Goal: Information Seeking & Learning: Learn about a topic

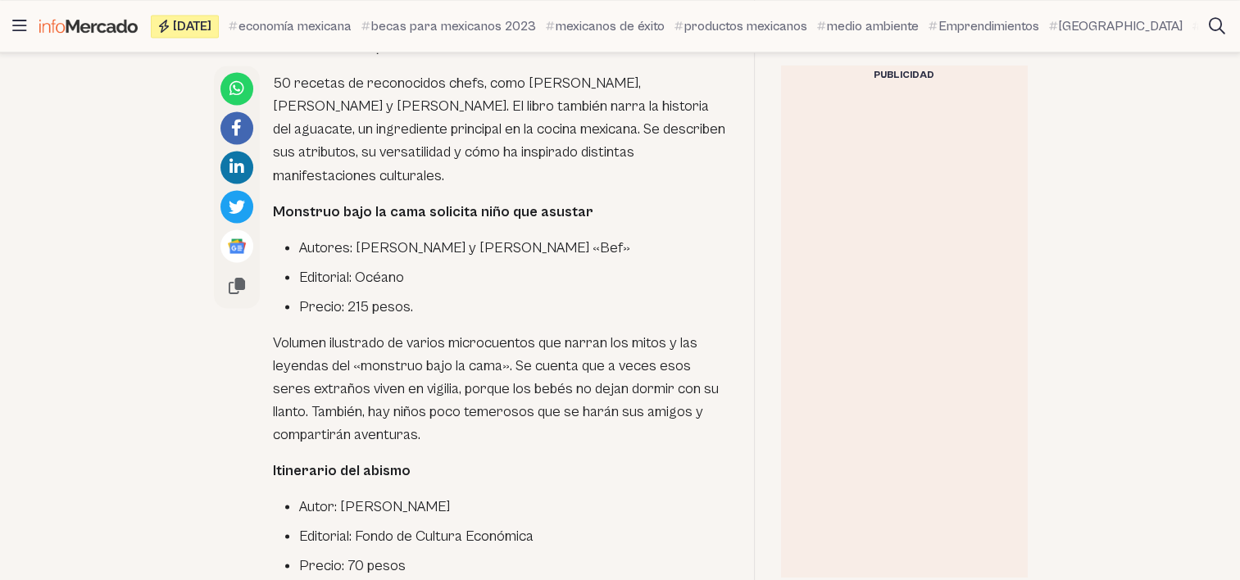
scroll to position [2951, 0]
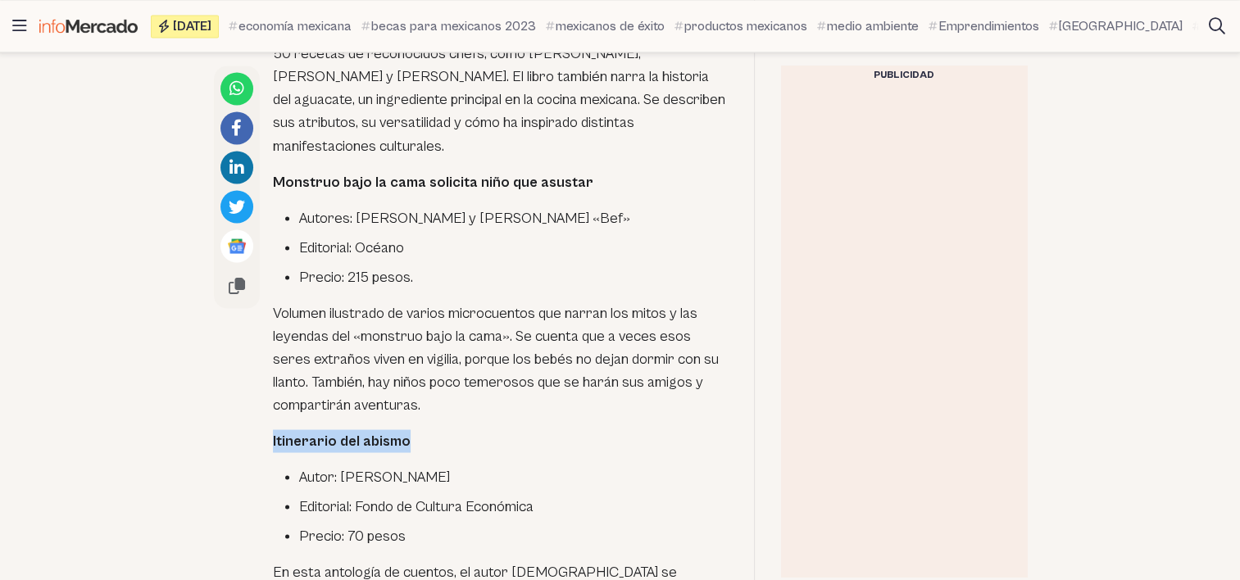
drag, startPoint x: 285, startPoint y: 158, endPoint x: 443, endPoint y: 154, distance: 157.4
copy strong "Itinerario del abismo"
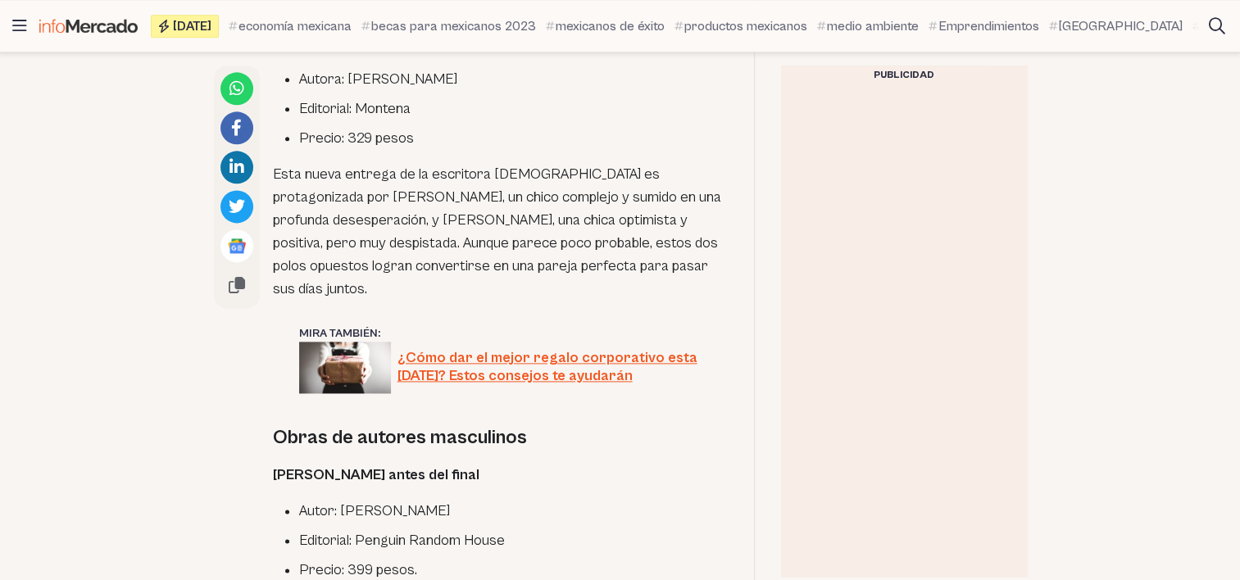
scroll to position [2131, 0]
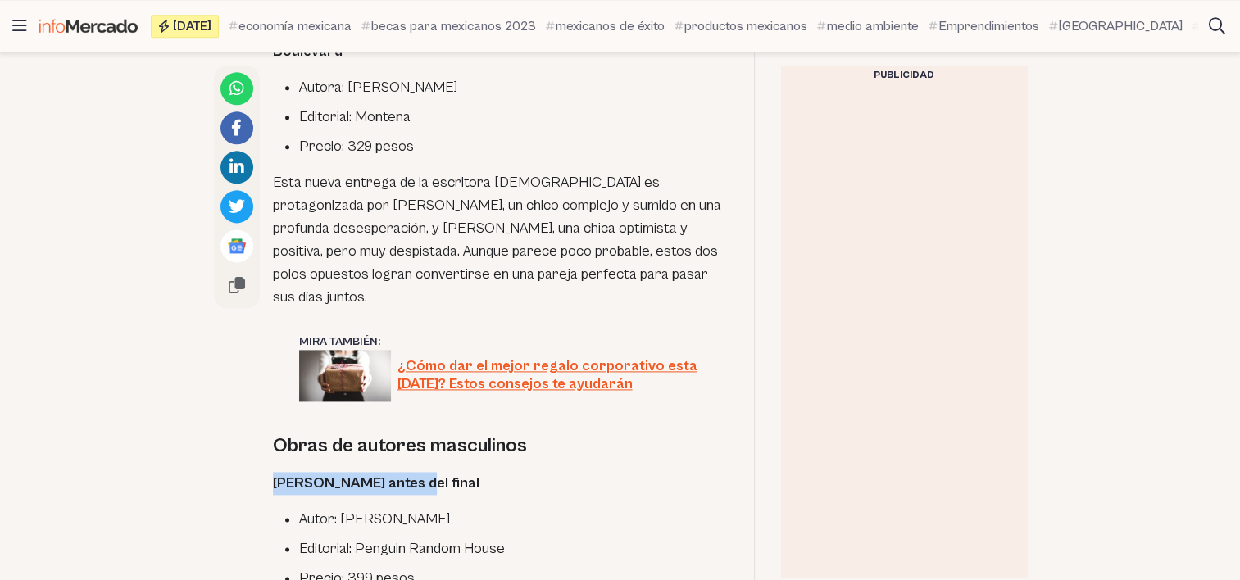
drag, startPoint x: 295, startPoint y: 246, endPoint x: 426, endPoint y: 240, distance: 131.3
click at [426, 472] on p "[PERSON_NAME] antes del final" at bounding box center [500, 483] width 455 height 23
copy strong "[PERSON_NAME] antes del final"
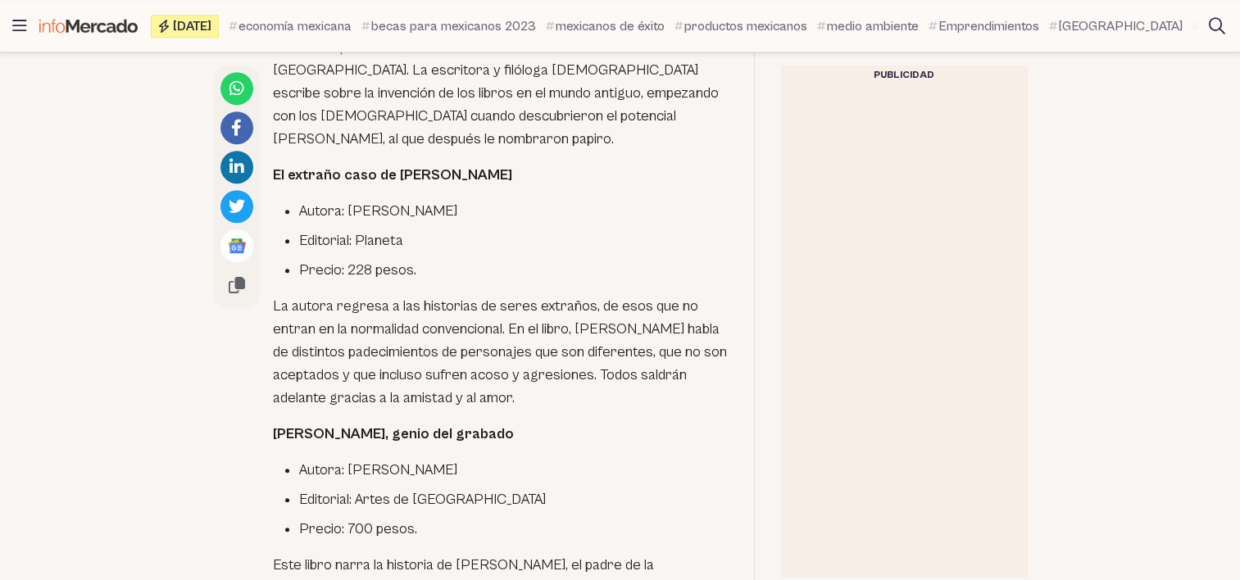
scroll to position [1230, 0]
drag, startPoint x: 278, startPoint y: 252, endPoint x: 491, endPoint y: 250, distance: 213.1
click at [491, 424] on p "[PERSON_NAME], genio del grabado" at bounding box center [500, 435] width 455 height 23
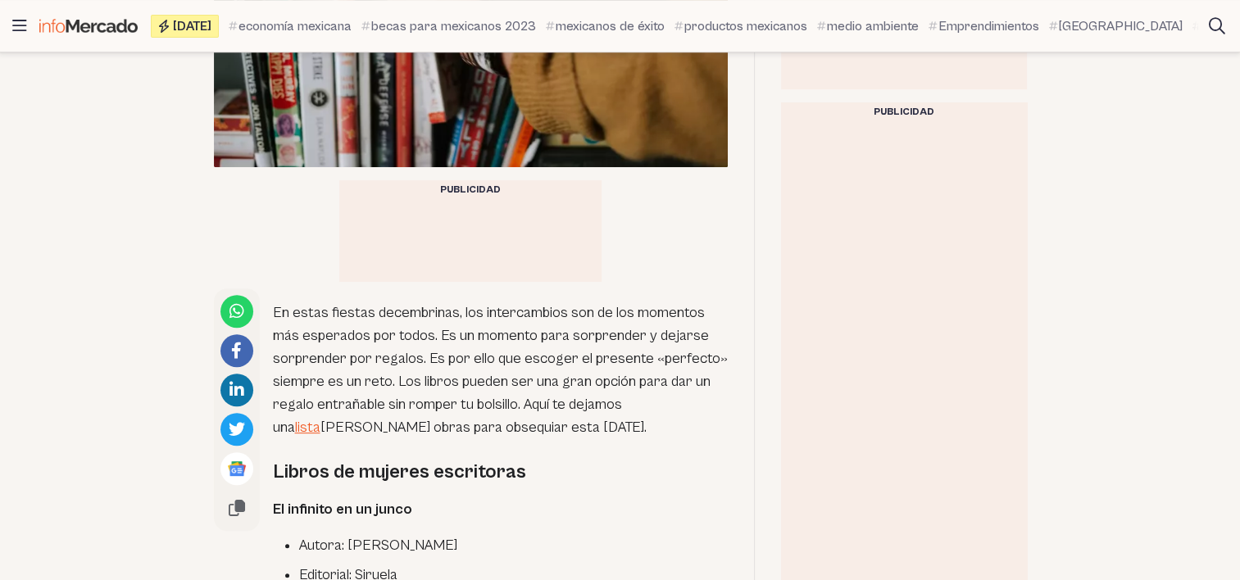
scroll to position [601, 0]
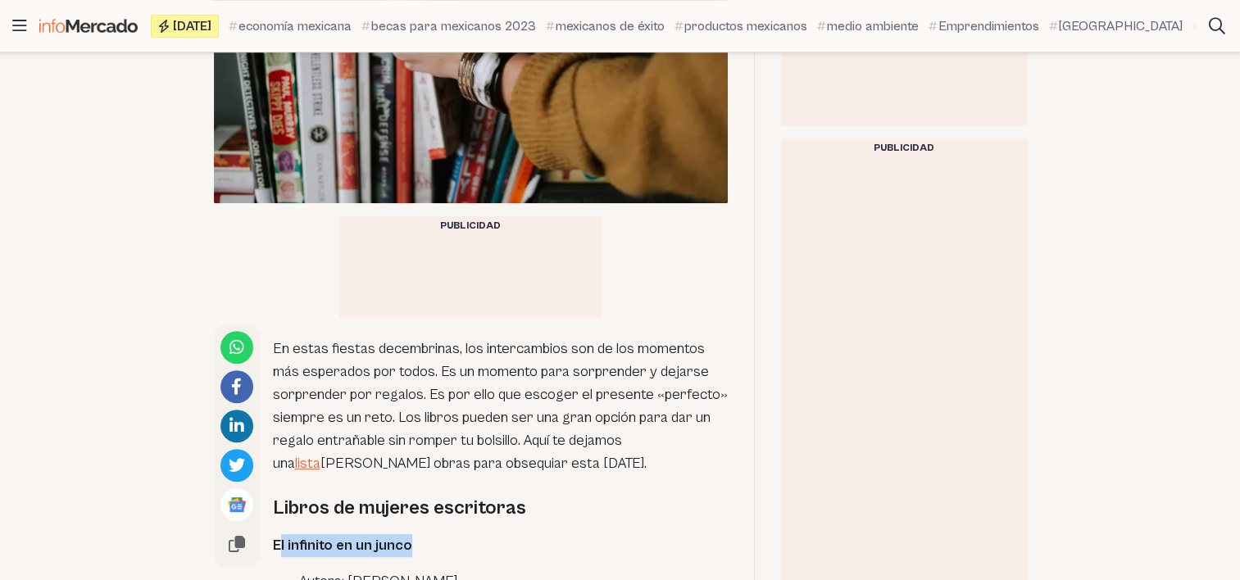
drag, startPoint x: 279, startPoint y: 377, endPoint x: 417, endPoint y: 376, distance: 138.5
click at [417, 534] on p "El infinito en un junco" at bounding box center [500, 545] width 455 height 23
drag, startPoint x: 274, startPoint y: 383, endPoint x: 431, endPoint y: 382, distance: 157.4
click at [431, 534] on p "El infinito en un junco" at bounding box center [500, 545] width 455 height 23
copy strong "El infinito en un junco"
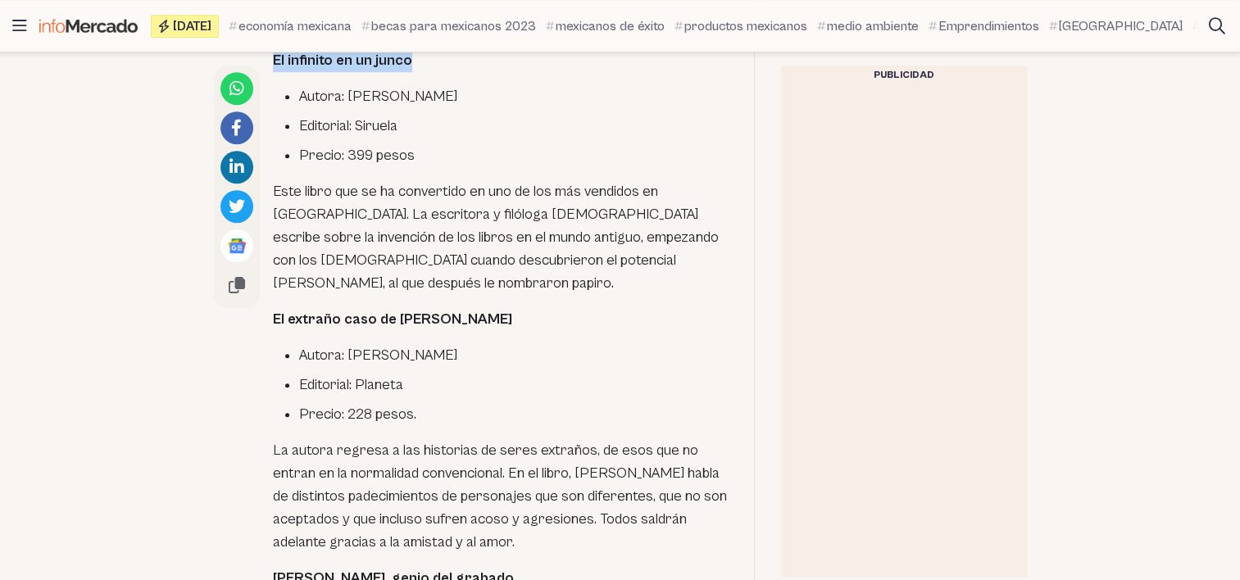
scroll to position [1093, 0]
